Goal: Task Accomplishment & Management: Manage account settings

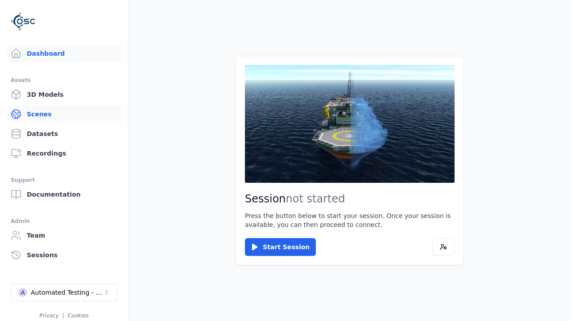
click at [64, 114] on link "Scenes" at bounding box center [64, 114] width 114 height 18
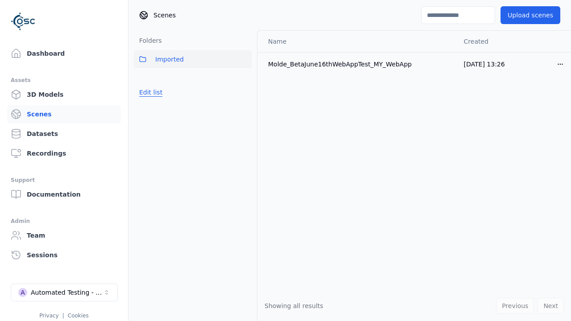
click at [149, 92] on button "Edit list" at bounding box center [151, 92] width 34 height 16
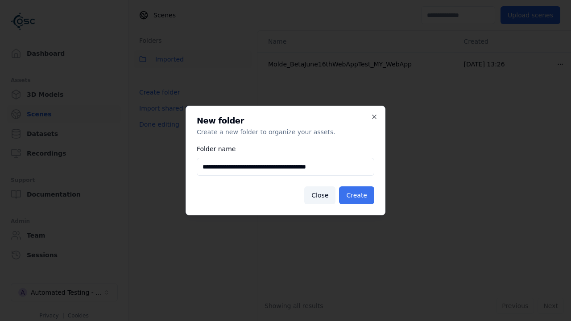
type input "**********"
click at [358, 196] on button "Create" at bounding box center [356, 196] width 35 height 18
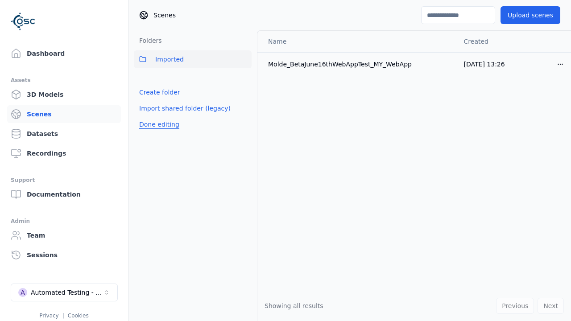
click at [157, 133] on button "Done editing" at bounding box center [159, 125] width 51 height 16
click at [149, 117] on button "Done editing" at bounding box center [159, 125] width 51 height 16
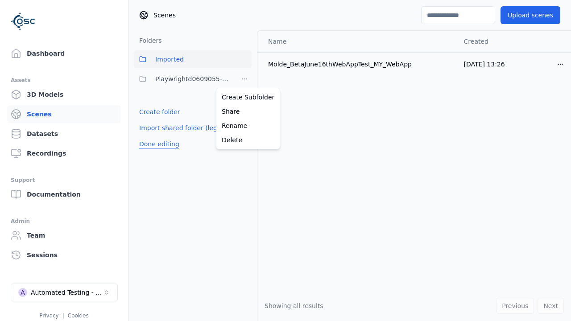
click at [245, 79] on html "Support Dashboard Assets 3D Models Scenes Datasets Recordings Support Documenta…" at bounding box center [285, 160] width 571 height 321
click at [245, 126] on div "Rename" at bounding box center [248, 126] width 60 height 14
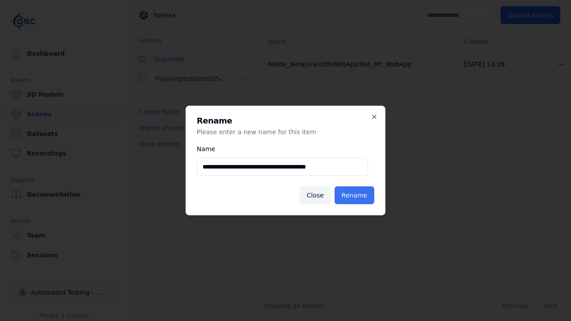
click at [283, 167] on input "**********" at bounding box center [282, 167] width 171 height 18
type input "**********"
click at [356, 196] on button "Rename" at bounding box center [355, 196] width 40 height 18
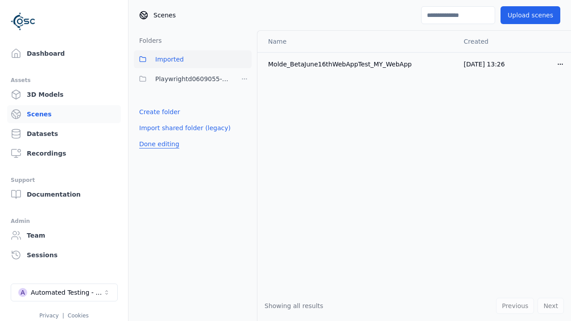
click at [157, 144] on button "Done editing" at bounding box center [159, 144] width 51 height 16
click at [149, 136] on button "Done editing" at bounding box center [159, 144] width 51 height 16
click at [245, 79] on html "Support Dashboard Assets 3D Models Scenes Datasets Recordings Support Documenta…" at bounding box center [285, 160] width 571 height 321
click at [245, 140] on div "Delete" at bounding box center [248, 140] width 60 height 14
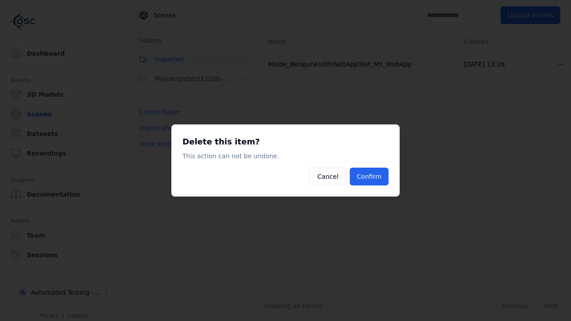
click at [371, 177] on button "Confirm" at bounding box center [369, 177] width 39 height 18
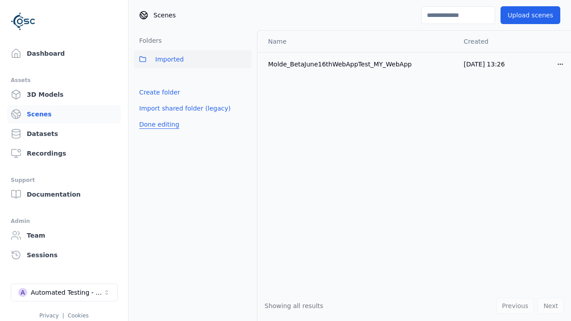
click at [157, 125] on button "Done editing" at bounding box center [159, 125] width 51 height 16
